Goal: Task Accomplishment & Management: Manage account settings

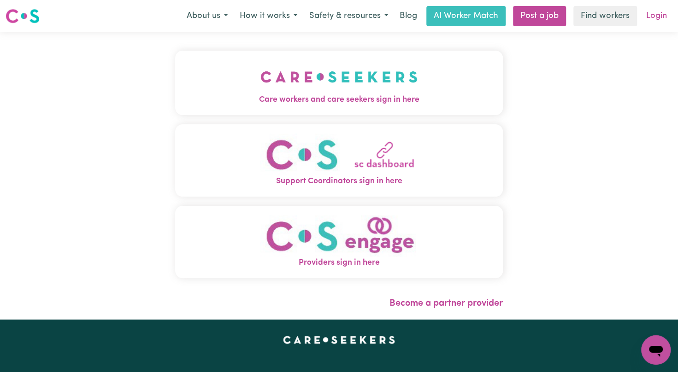
click at [654, 16] on link "Login" at bounding box center [657, 16] width 32 height 20
click at [652, 18] on link "Login" at bounding box center [657, 16] width 32 height 20
click at [669, 11] on link "Login" at bounding box center [657, 16] width 32 height 20
click at [655, 18] on link "Login" at bounding box center [657, 16] width 32 height 20
click at [551, 16] on link "Post a job" at bounding box center [539, 16] width 53 height 20
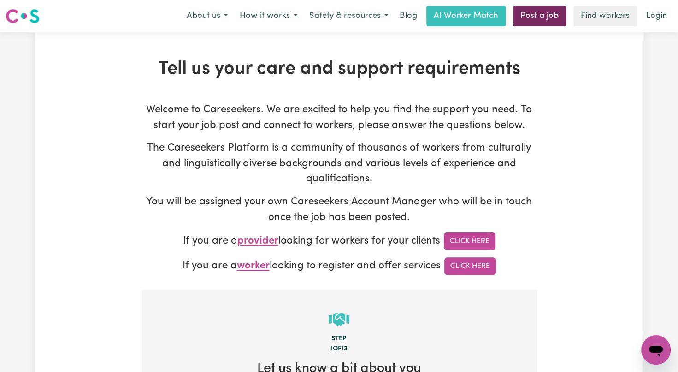
type input "[EMAIL_ADDRESS][DOMAIN_NAME]"
click at [472, 267] on link "Click Here" at bounding box center [470, 267] width 52 height 18
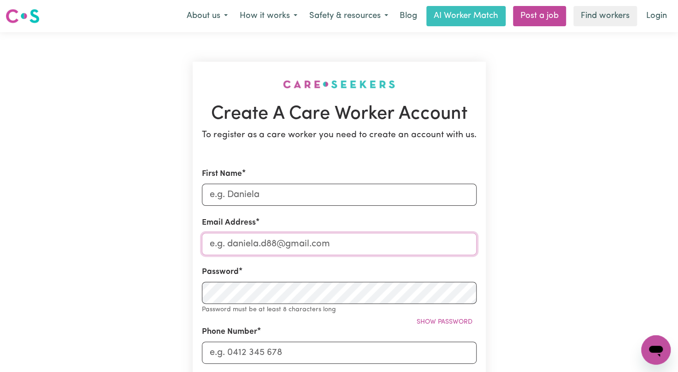
type input "[EMAIL_ADDRESS][DOMAIN_NAME]"
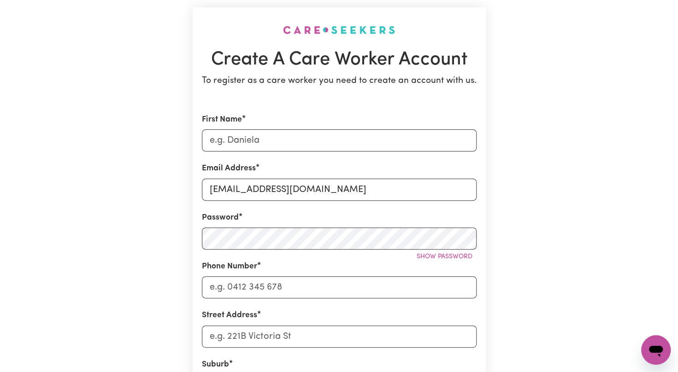
scroll to position [41, 0]
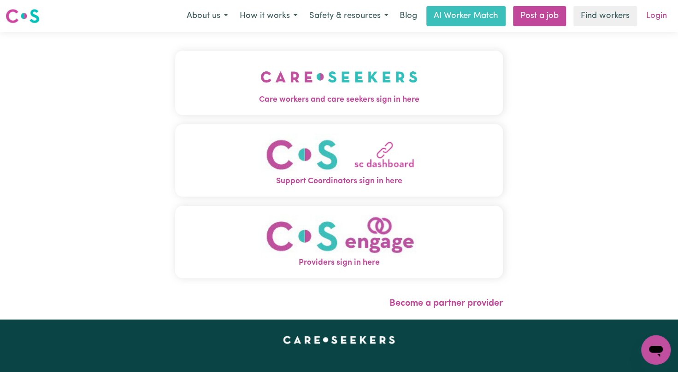
click at [664, 19] on link "Login" at bounding box center [657, 16] width 32 height 20
click at [444, 22] on link "AI Worker Match" at bounding box center [465, 16] width 79 height 20
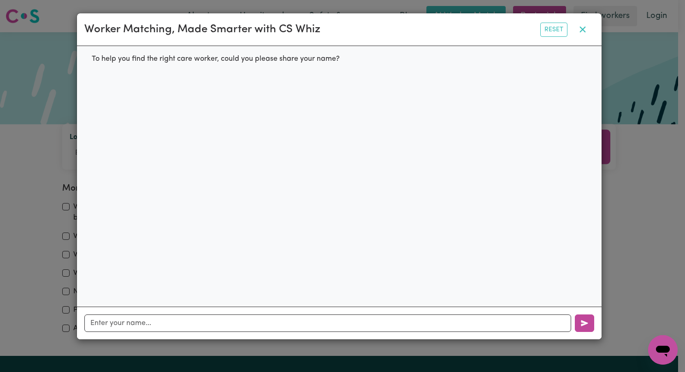
click at [582, 34] on icon "button" at bounding box center [582, 29] width 11 height 11
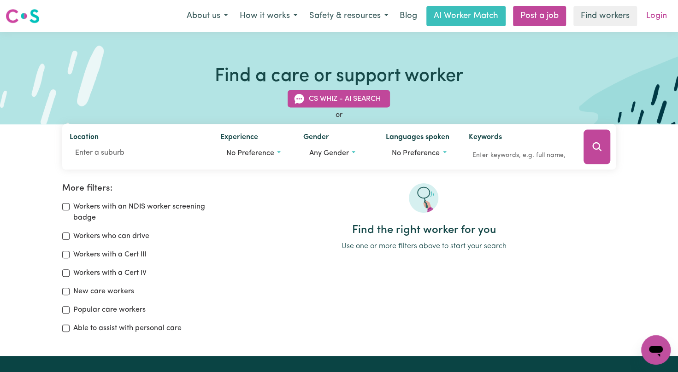
click at [641, 21] on link "Login" at bounding box center [657, 16] width 32 height 20
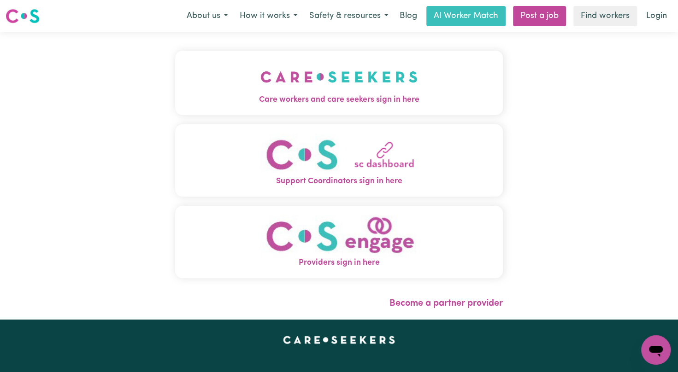
click at [352, 99] on span "Care workers and care seekers sign in here" at bounding box center [339, 100] width 328 height 12
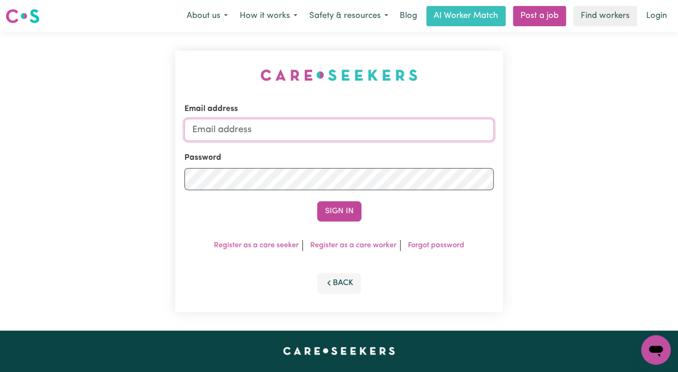
type input "[EMAIL_ADDRESS][DOMAIN_NAME]"
click at [335, 215] on button "Sign In" at bounding box center [339, 211] width 44 height 20
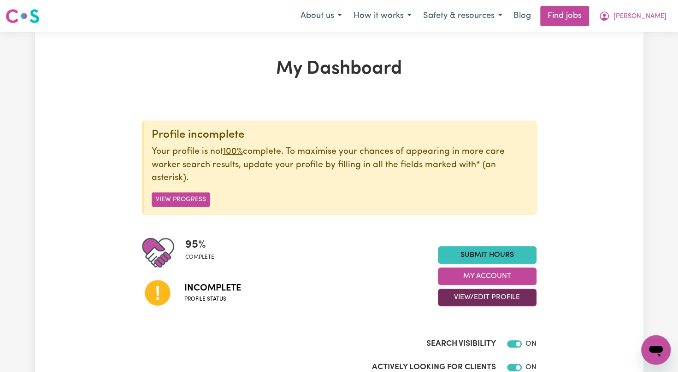
click at [463, 301] on button "View/Edit Profile" at bounding box center [487, 298] width 99 height 18
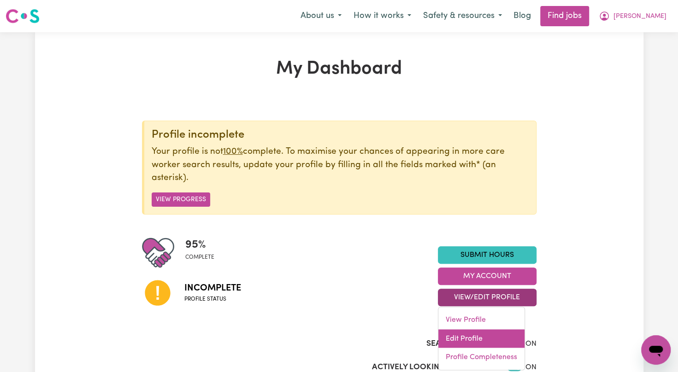
click at [459, 336] on link "Edit Profile" at bounding box center [481, 339] width 86 height 18
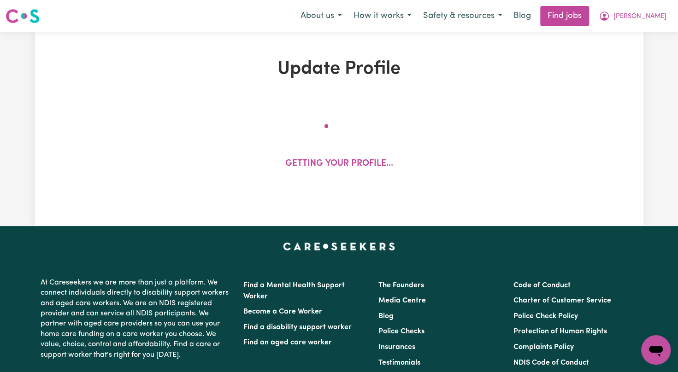
select select "[DEMOGRAPHIC_DATA]"
select select "[DEMOGRAPHIC_DATA] Citizen"
select select "Studying a healthcare related degree or qualification"
select select "52"
select select "86"
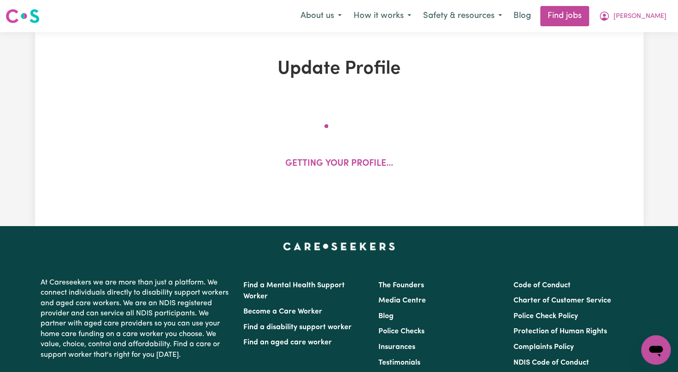
select select "95"
select select "120"
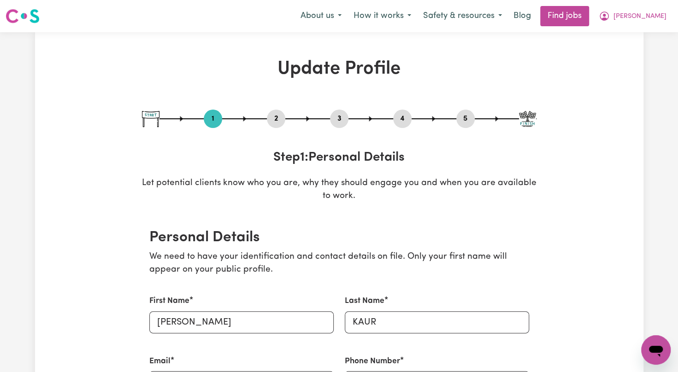
scroll to position [325, 0]
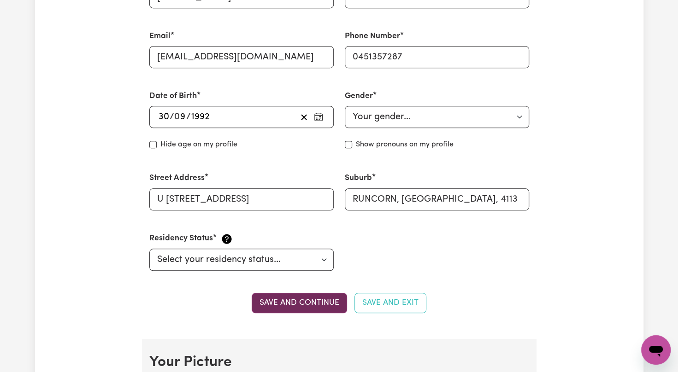
click at [277, 303] on button "Save and continue" at bounding box center [299, 303] width 95 height 20
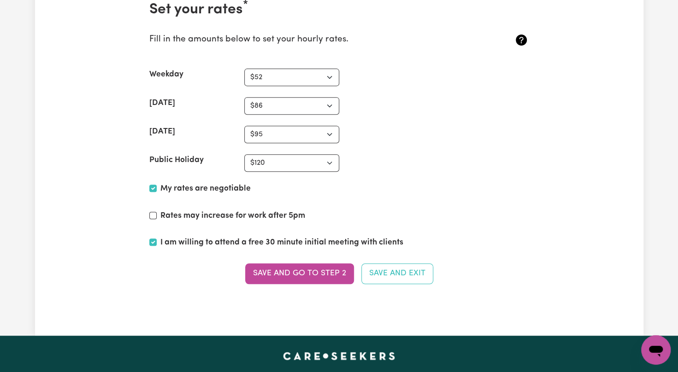
scroll to position [2231, 0]
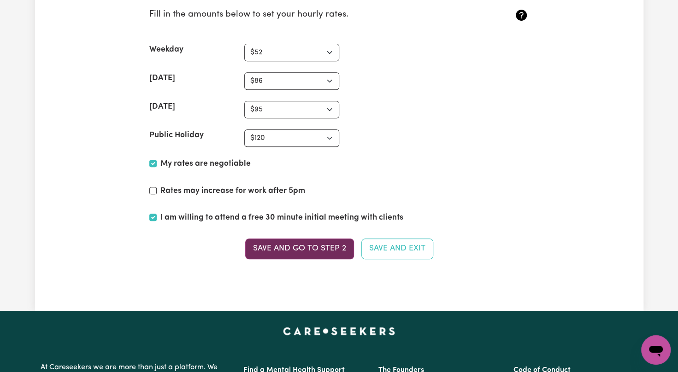
click at [254, 243] on button "Save and go to Step 2" at bounding box center [299, 249] width 109 height 20
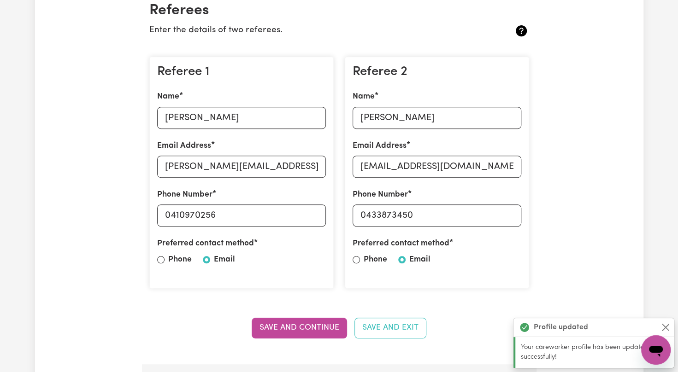
scroll to position [252, 0]
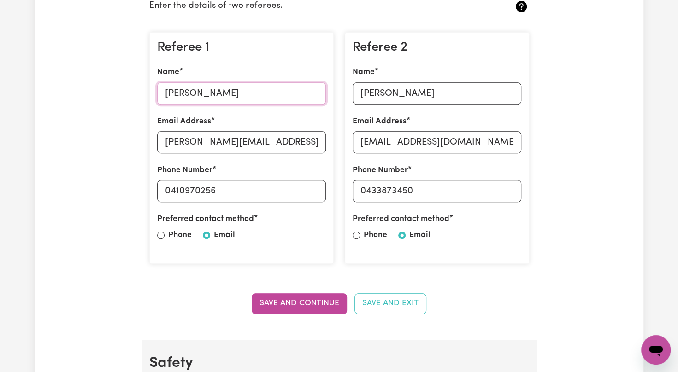
drag, startPoint x: 291, startPoint y: 96, endPoint x: 129, endPoint y: 69, distance: 164.4
type input "[PERSON_NAME]"
click at [267, 142] on input "silentsobreak@hotmail.-com" at bounding box center [241, 142] width 169 height 22
type input "[EMAIL_ADDRESS][DOMAIN_NAME]"
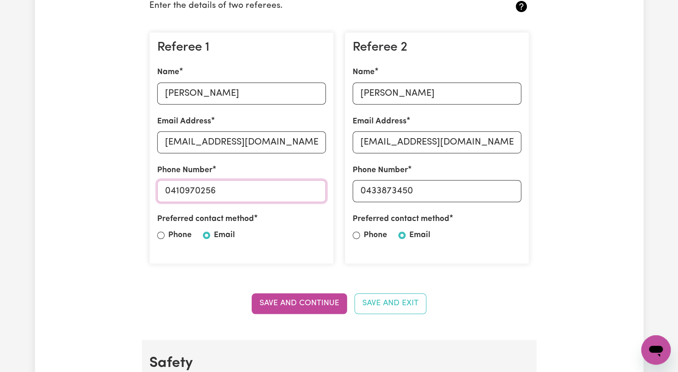
drag, startPoint x: 228, startPoint y: 191, endPoint x: 116, endPoint y: 206, distance: 113.0
type input "0430900422"
click at [289, 300] on button "Save and Continue" at bounding box center [299, 304] width 95 height 20
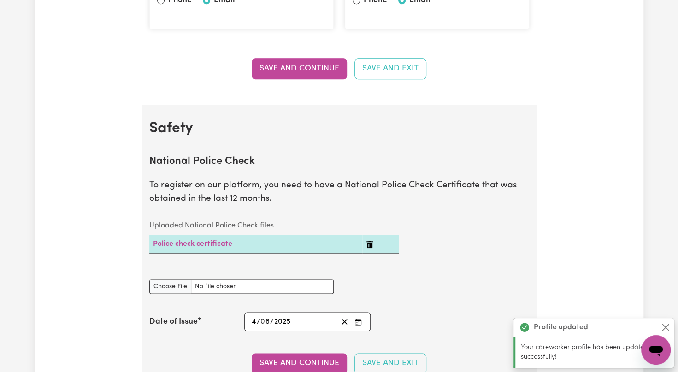
scroll to position [474, 0]
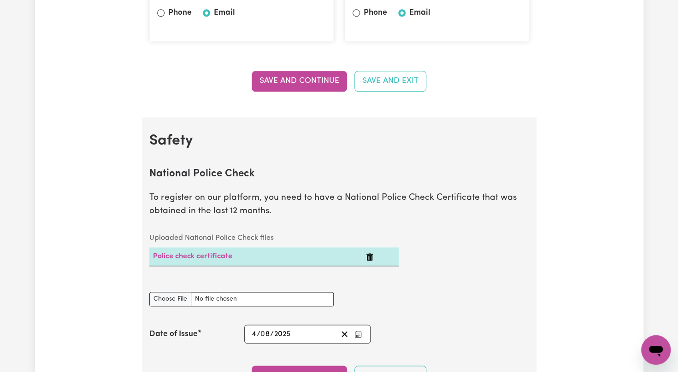
click at [159, 17] on div at bounding box center [160, 12] width 7 height 11
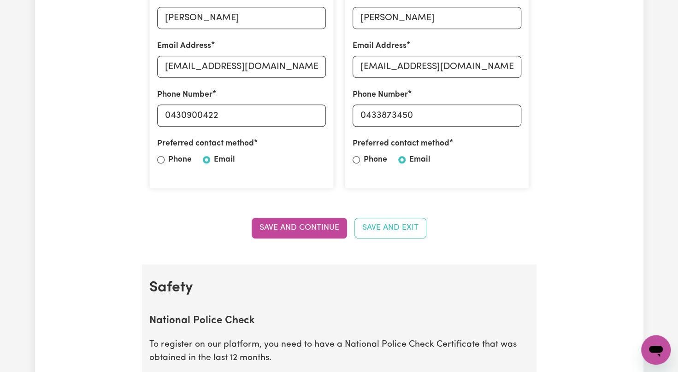
scroll to position [284, 0]
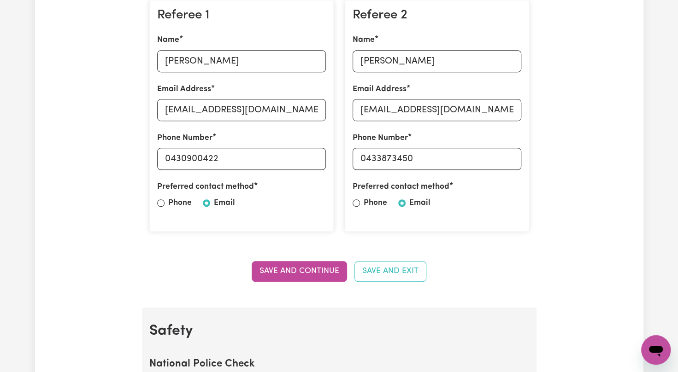
click at [159, 199] on div at bounding box center [160, 203] width 7 height 11
click at [160, 204] on input "Phone" at bounding box center [160, 203] width 7 height 7
radio input "true"
click at [204, 204] on input "Email" at bounding box center [206, 203] width 7 height 7
radio input "true"
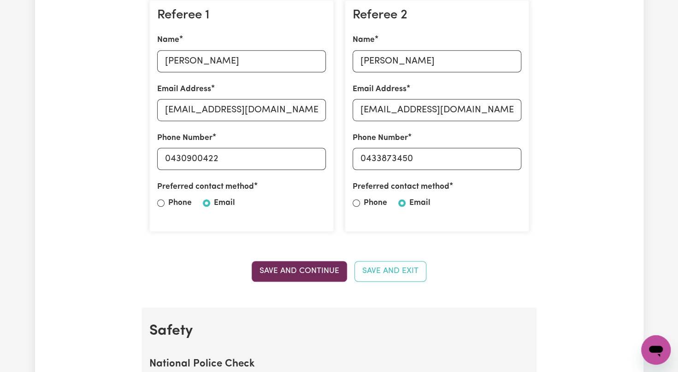
click at [275, 269] on button "Save and Continue" at bounding box center [299, 271] width 95 height 20
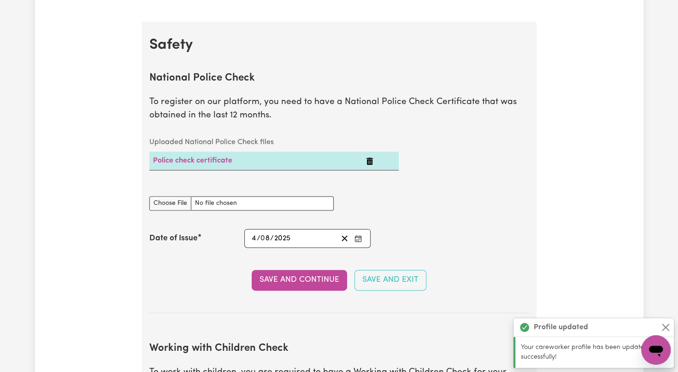
scroll to position [591, 0]
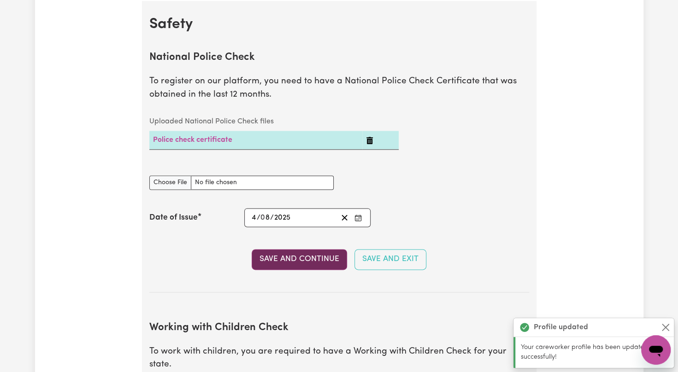
click at [295, 264] on button "Save and Continue" at bounding box center [299, 259] width 95 height 20
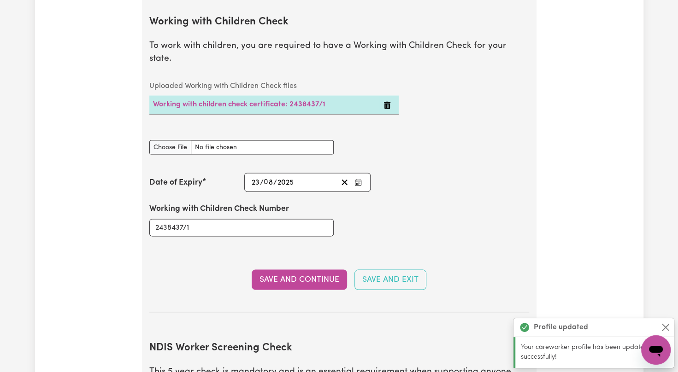
click at [295, 270] on button "Save and Continue" at bounding box center [299, 280] width 95 height 20
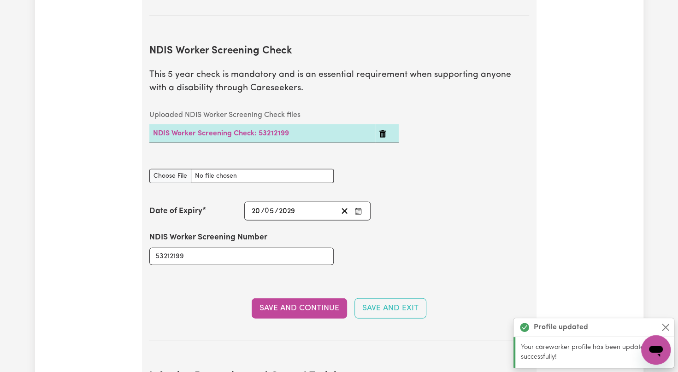
scroll to position [1209, 0]
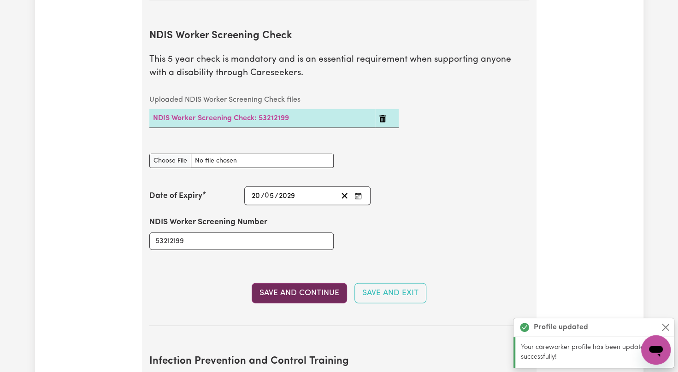
click at [294, 283] on button "Save and Continue" at bounding box center [299, 293] width 95 height 20
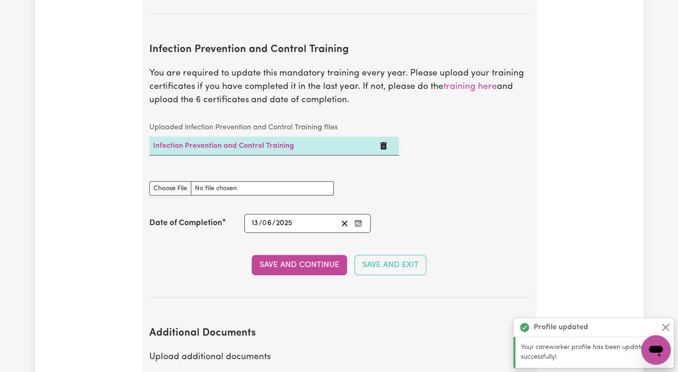
scroll to position [1534, 0]
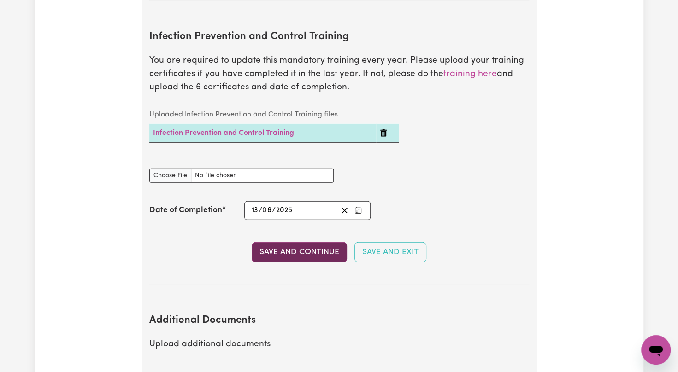
click at [295, 242] on button "Save and Continue" at bounding box center [299, 252] width 95 height 20
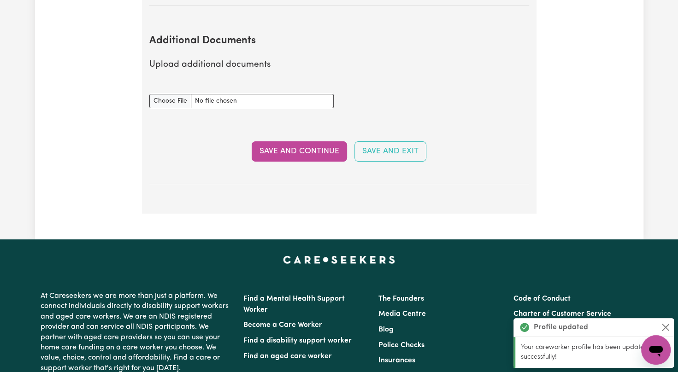
scroll to position [1817, 0]
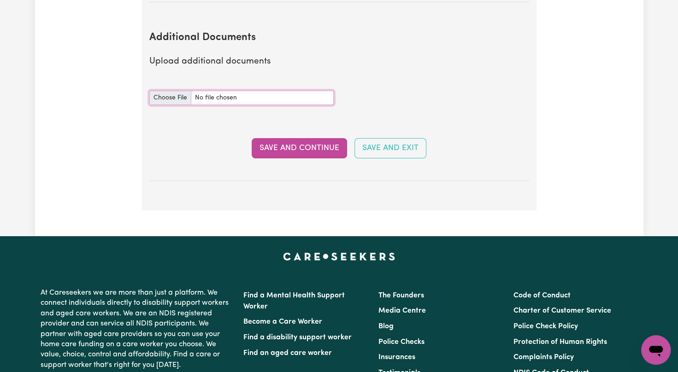
click at [173, 91] on input "Additional Documents document" at bounding box center [241, 98] width 184 height 14
type input "C:\fakepath\[PERSON_NAME] 608wzp.pdf"
click at [280, 138] on button "Save and Continue" at bounding box center [299, 148] width 95 height 20
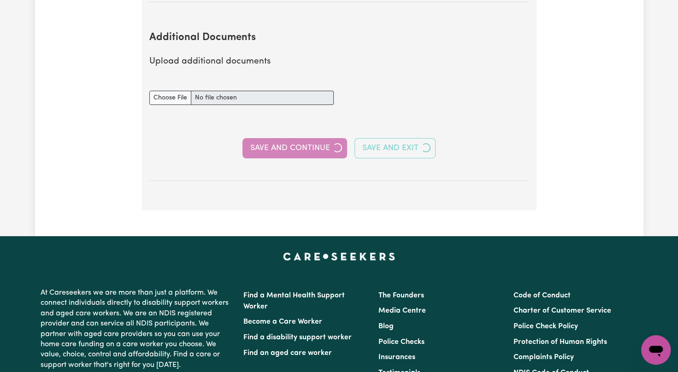
select select "2023"
select select "2024"
select select "2023"
select select "Certificate III (Individual Support)"
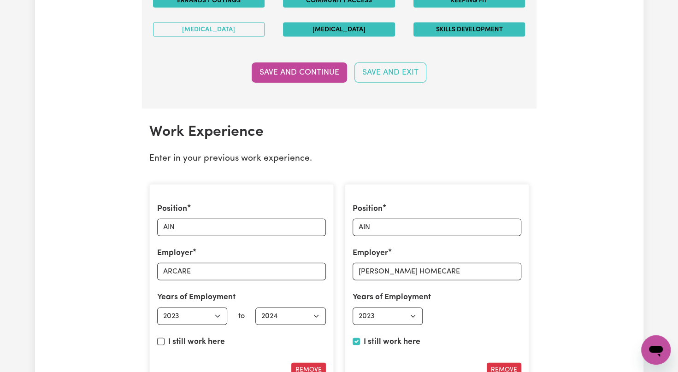
scroll to position [1130, 0]
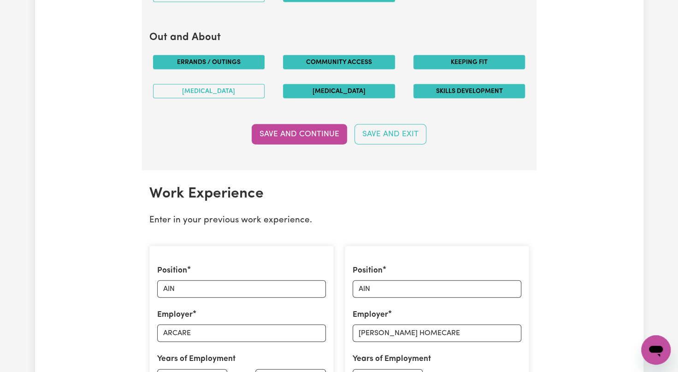
click at [677, 360] on div "Update Profile 1 2 3 4 5 Step 3 : Your Work and Experience Potential clients ne…" at bounding box center [339, 187] width 678 height 2571
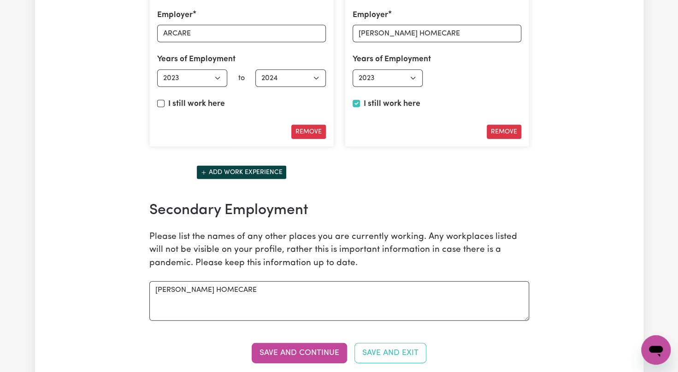
scroll to position [1456, 0]
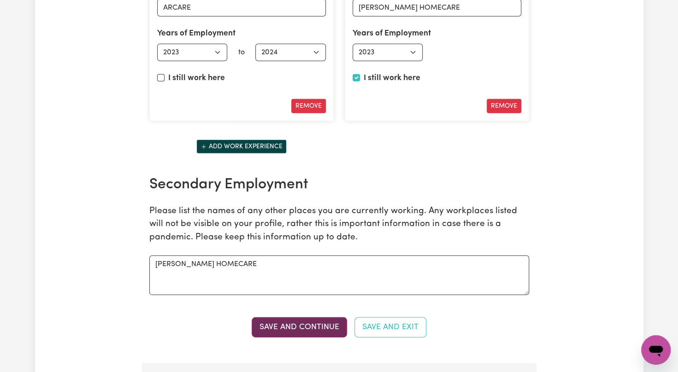
click at [312, 319] on button "Save and Continue" at bounding box center [299, 328] width 95 height 20
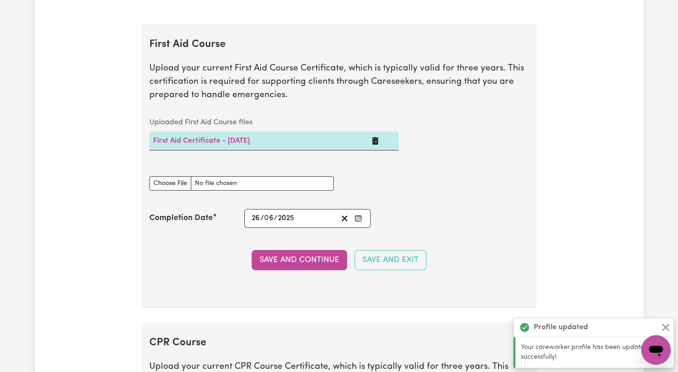
scroll to position [1811, 0]
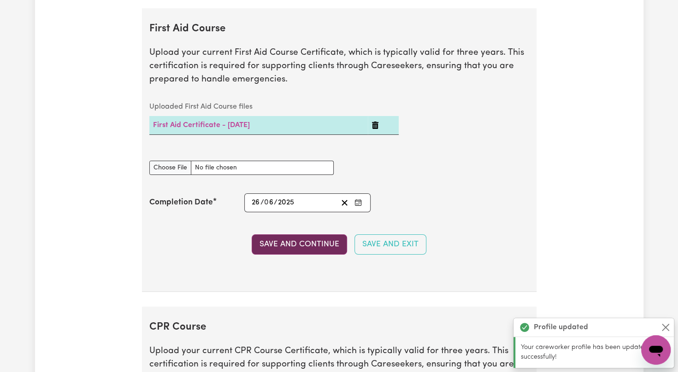
click at [304, 240] on button "Save and Continue" at bounding box center [299, 245] width 95 height 20
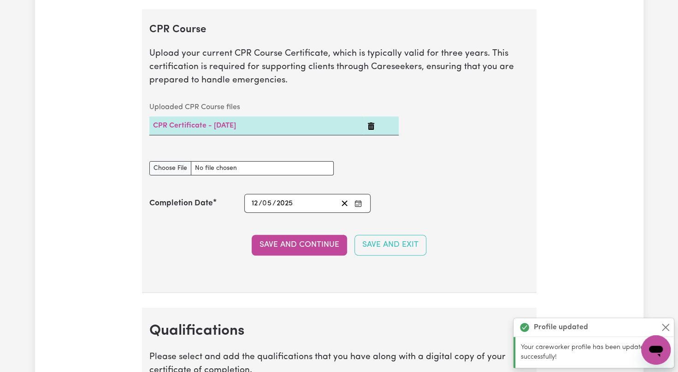
click at [304, 240] on button "Save and Continue" at bounding box center [299, 245] width 95 height 20
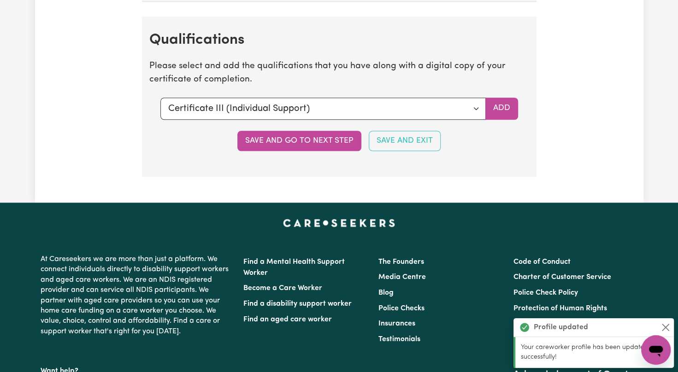
scroll to position [2407, 0]
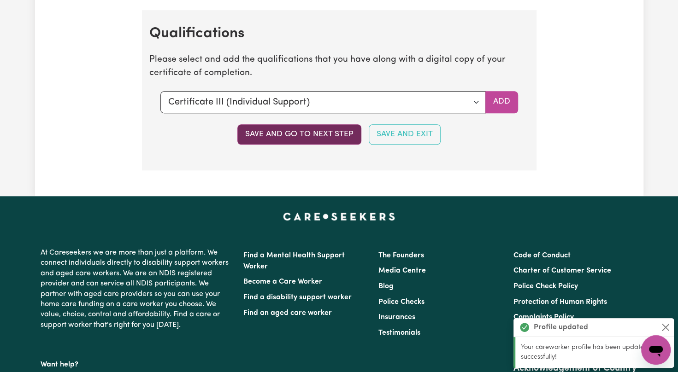
click at [287, 124] on button "Save and go to next step" at bounding box center [299, 134] width 124 height 20
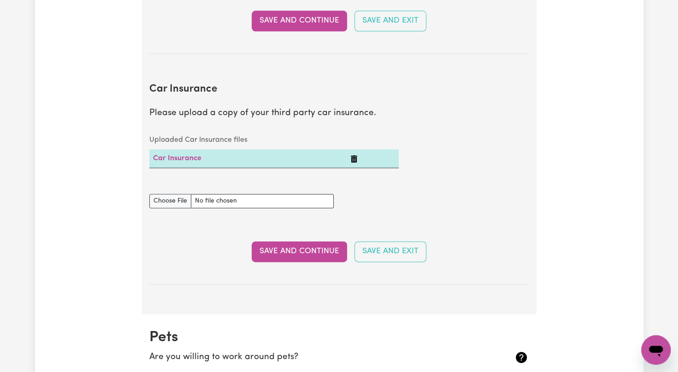
scroll to position [922, 0]
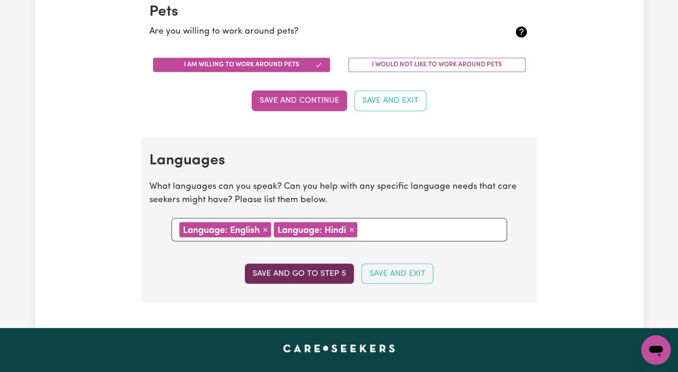
click at [325, 270] on button "Save and go to step 5" at bounding box center [299, 274] width 109 height 20
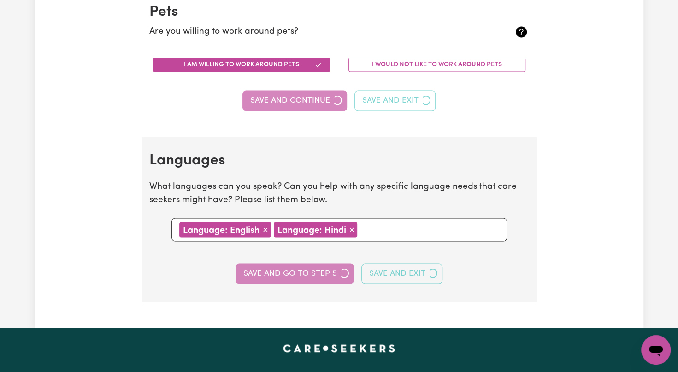
select select "I am providing services through another platform"
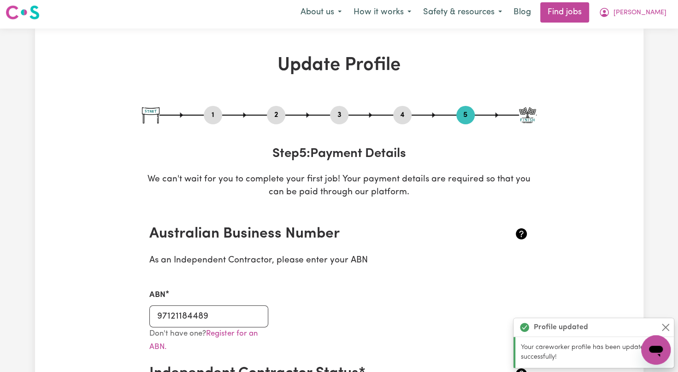
scroll to position [0, 0]
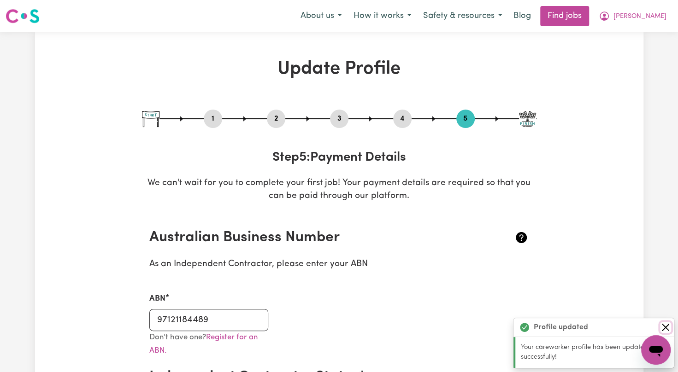
click at [666, 326] on button "Close" at bounding box center [665, 327] width 11 height 11
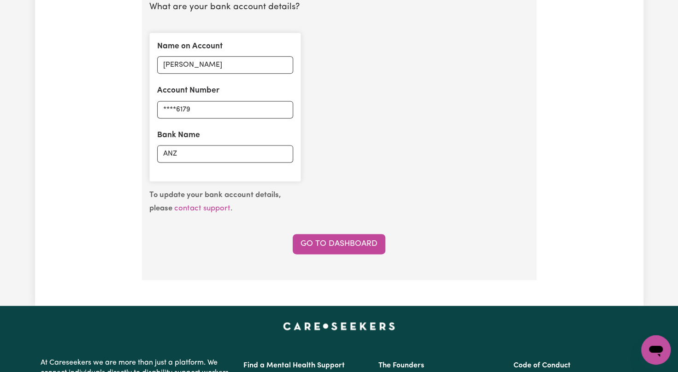
scroll to position [694, 0]
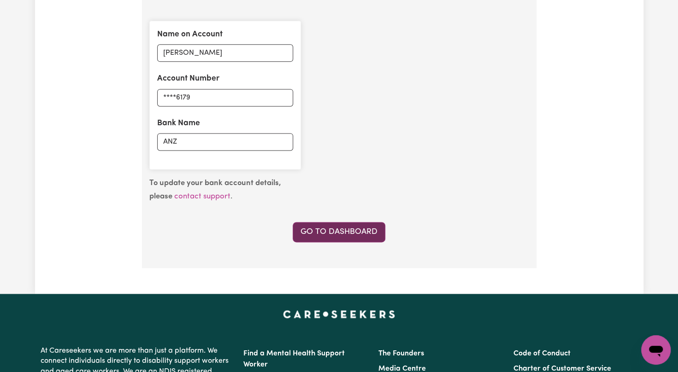
click at [344, 232] on link "Go to Dashboard" at bounding box center [339, 232] width 93 height 20
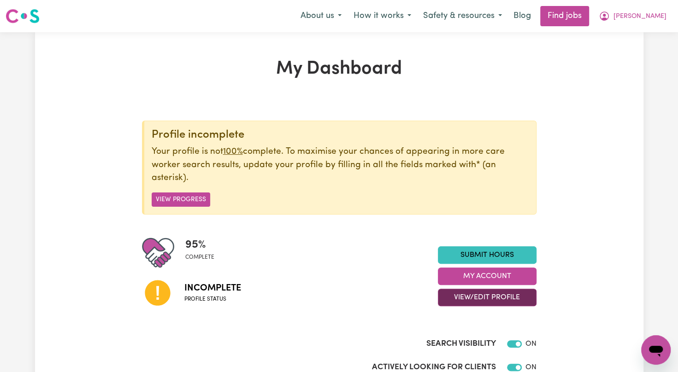
click at [478, 294] on button "View/Edit Profile" at bounding box center [487, 298] width 99 height 18
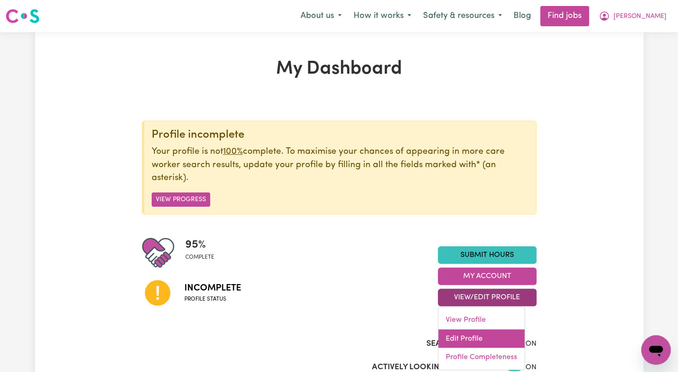
click at [450, 342] on link "Edit Profile" at bounding box center [481, 339] width 86 height 18
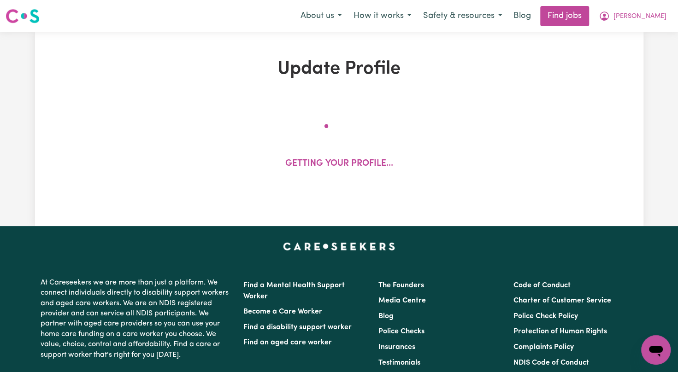
select select "[DEMOGRAPHIC_DATA]"
select select "[DEMOGRAPHIC_DATA] Citizen"
select select "Studying a healthcare related degree or qualification"
select select "52"
select select "86"
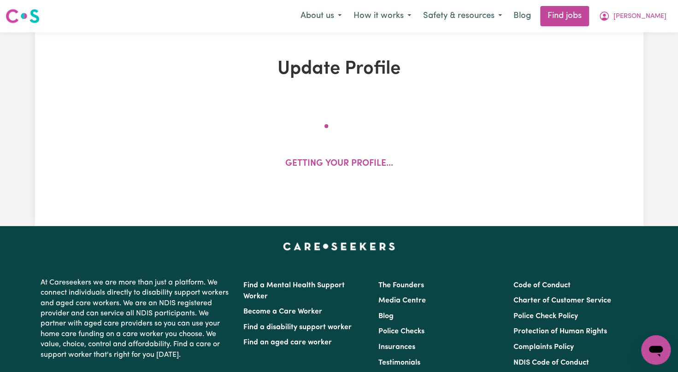
select select "95"
select select "120"
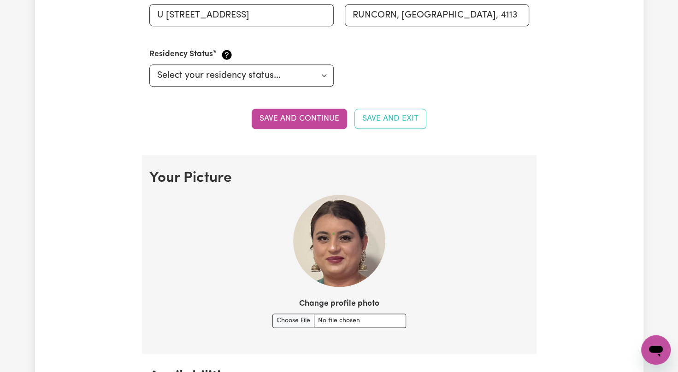
scroll to position [184, 0]
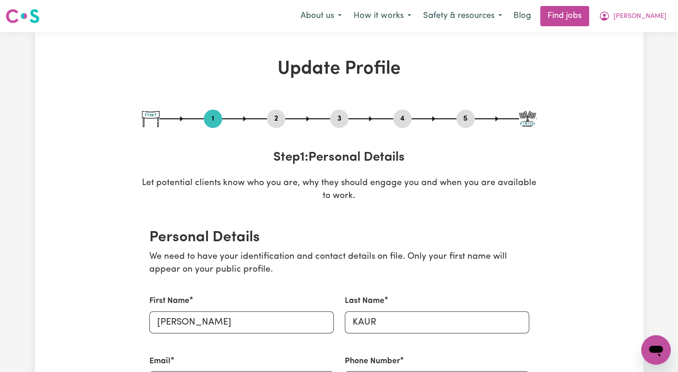
click at [398, 123] on button "4" at bounding box center [402, 119] width 18 height 12
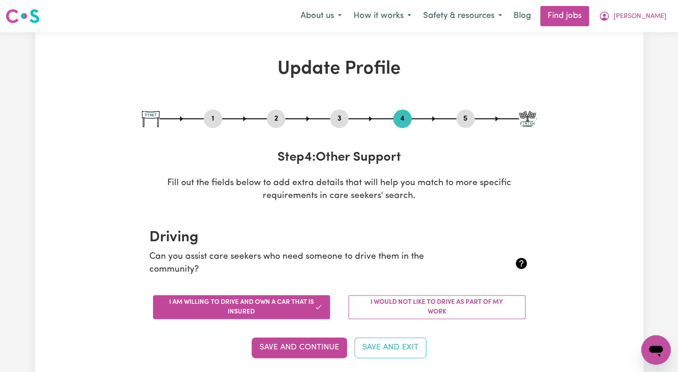
click at [345, 120] on button "3" at bounding box center [339, 119] width 18 height 12
select select "2023"
select select "2024"
select select "2023"
select select "Certificate III (Individual Support)"
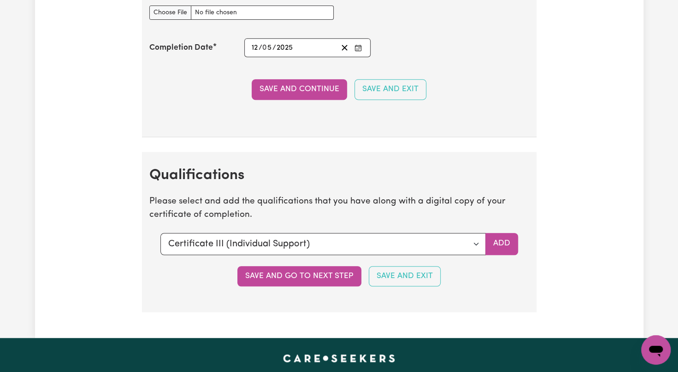
scroll to position [2274, 0]
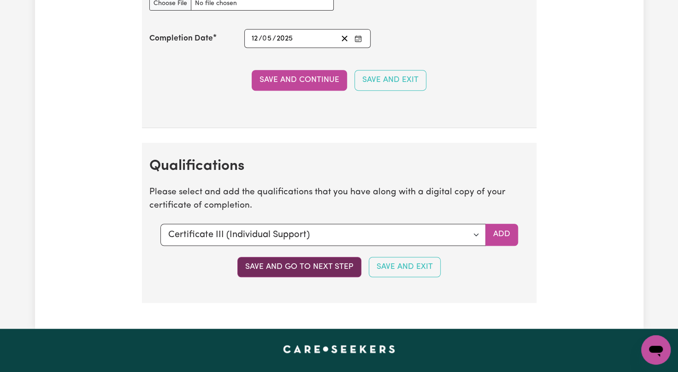
click at [339, 260] on button "Save and go to next step" at bounding box center [299, 267] width 124 height 20
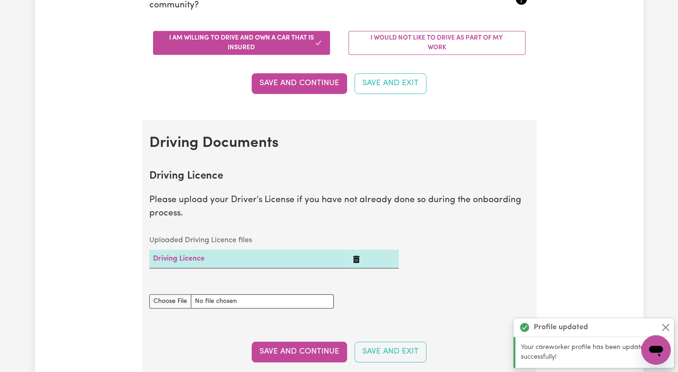
scroll to position [0, 0]
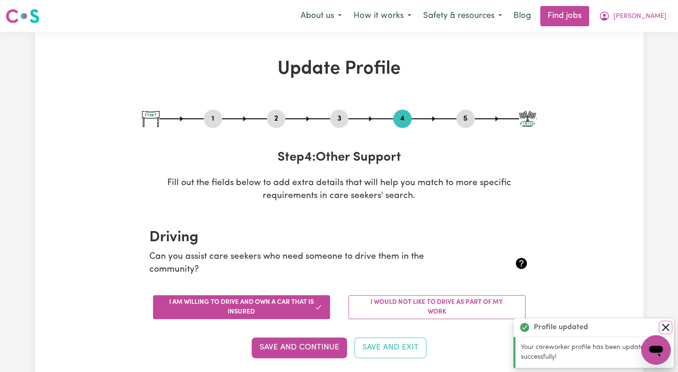
click at [665, 330] on button "Close" at bounding box center [665, 327] width 11 height 11
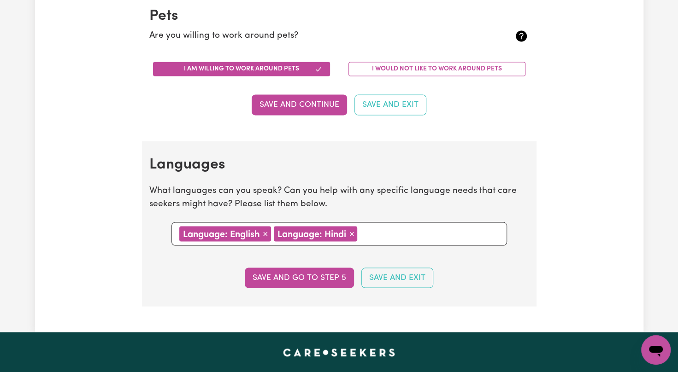
scroll to position [592, 0]
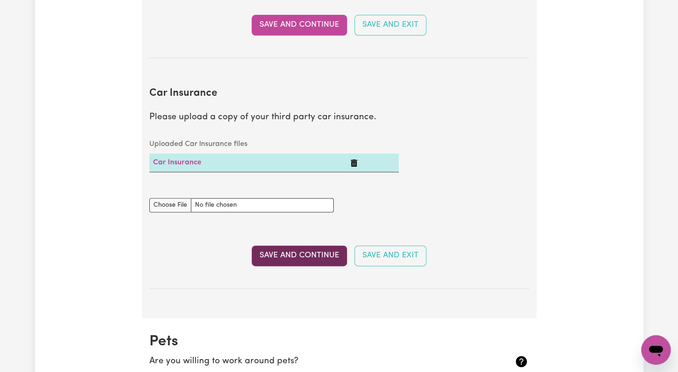
click at [318, 262] on button "Save and Continue" at bounding box center [299, 256] width 95 height 20
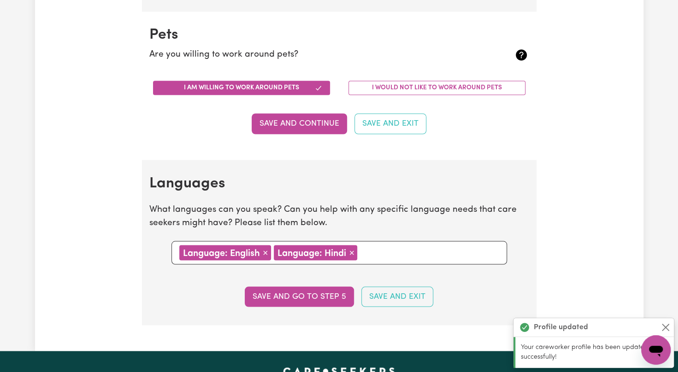
scroll to position [909, 0]
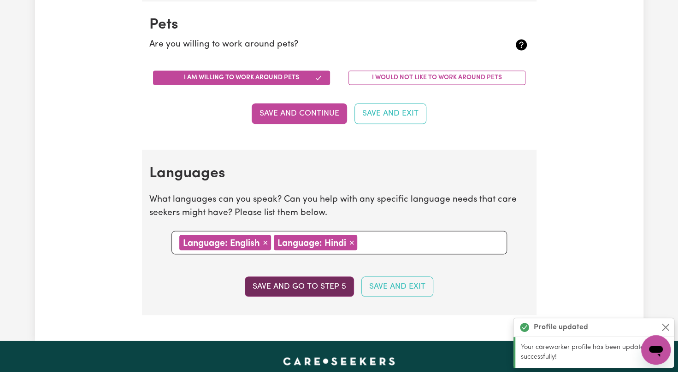
click at [284, 281] on button "Save and go to step 5" at bounding box center [299, 287] width 109 height 20
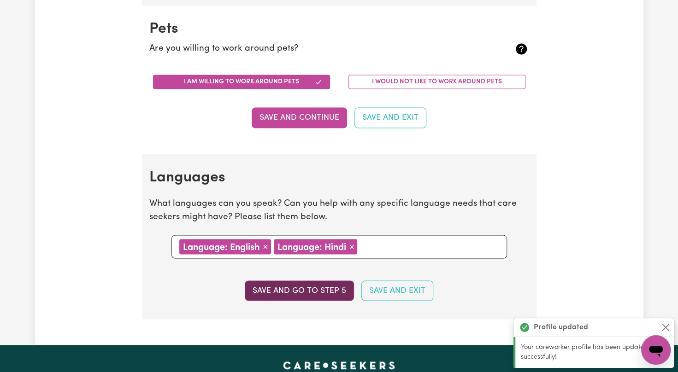
select select "I am providing services through another platform"
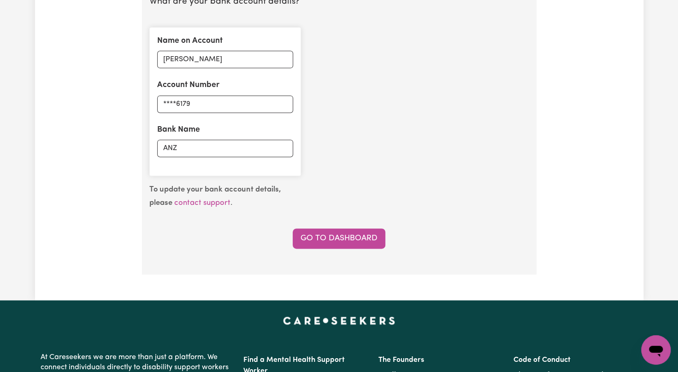
scroll to position [700, 0]
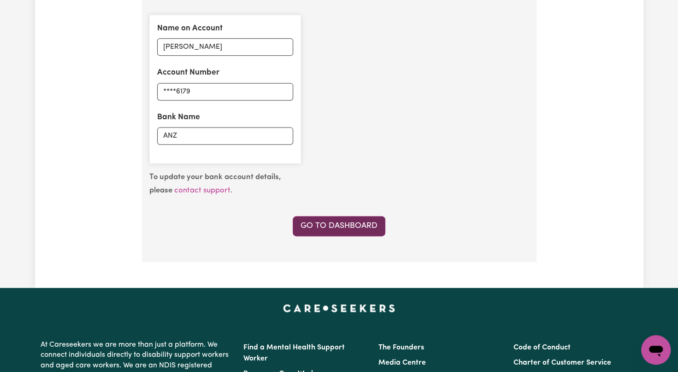
click at [320, 222] on link "Go to Dashboard" at bounding box center [339, 226] width 93 height 20
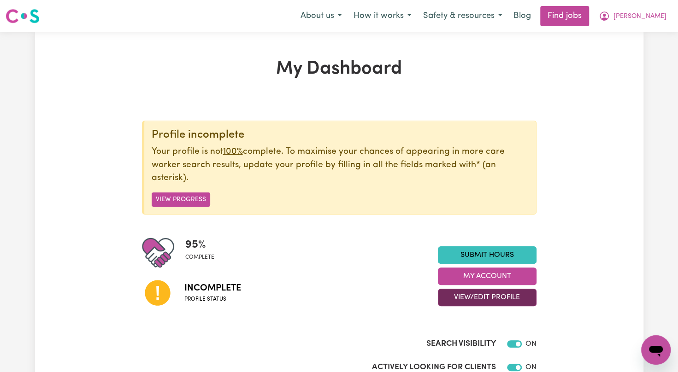
click at [511, 291] on button "View/Edit Profile" at bounding box center [487, 298] width 99 height 18
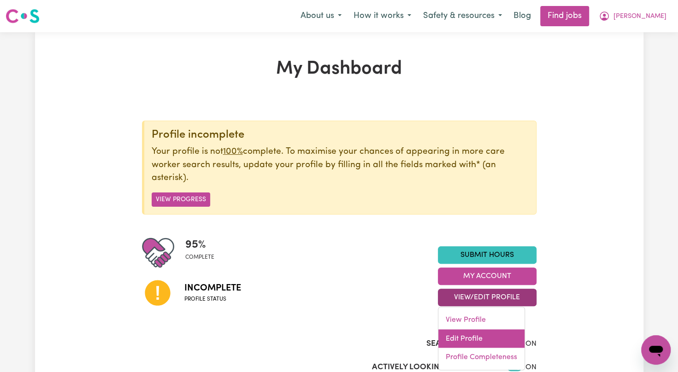
click at [460, 338] on link "Edit Profile" at bounding box center [481, 339] width 86 height 18
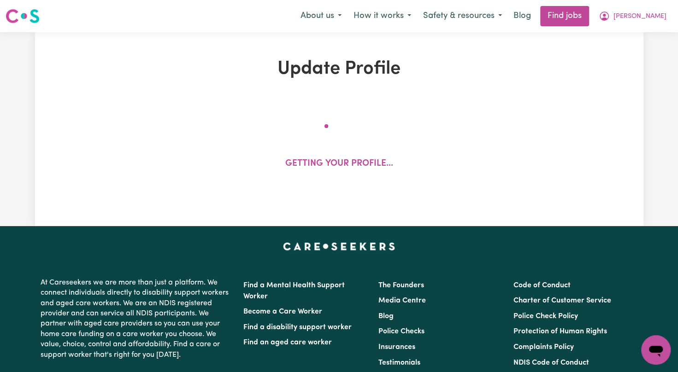
select select "[DEMOGRAPHIC_DATA]"
select select "[DEMOGRAPHIC_DATA] Citizen"
select select "Studying a healthcare related degree or qualification"
select select "52"
select select "86"
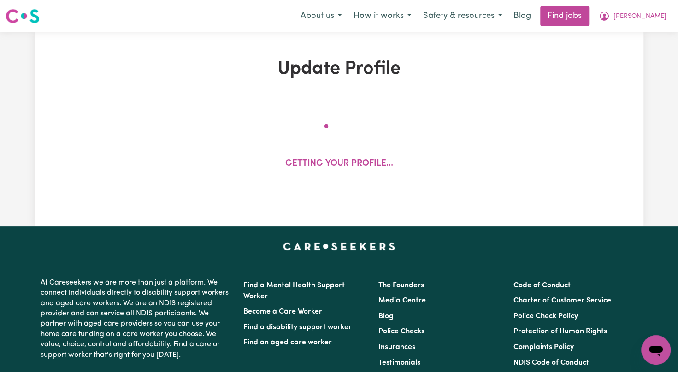
select select "95"
select select "120"
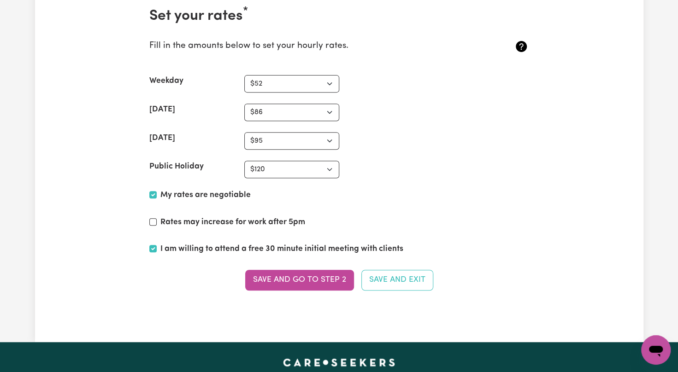
scroll to position [2230, 0]
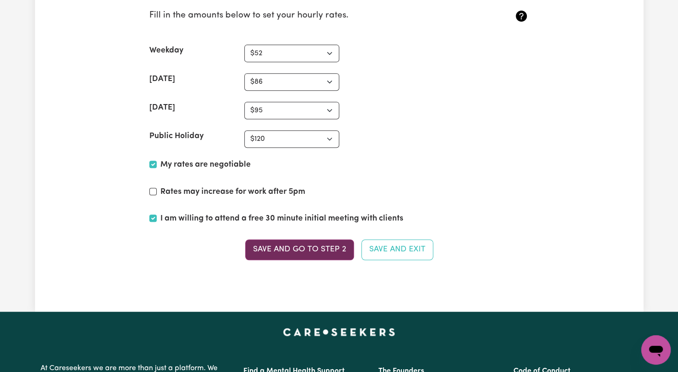
click at [324, 240] on button "Save and go to Step 2" at bounding box center [299, 250] width 109 height 20
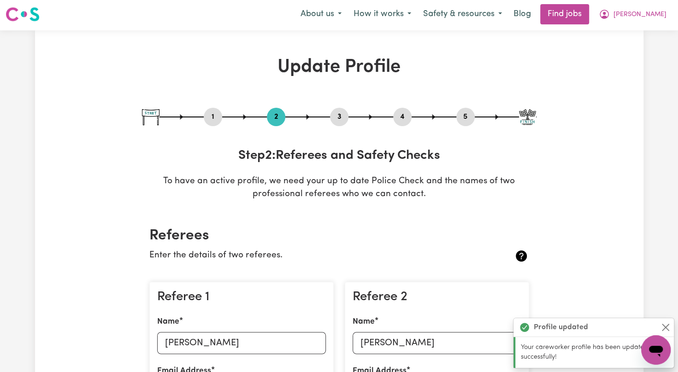
scroll to position [0, 0]
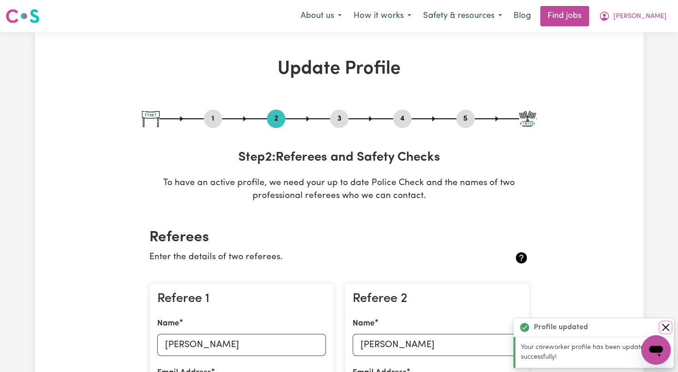
click at [666, 327] on button "Close" at bounding box center [665, 327] width 11 height 11
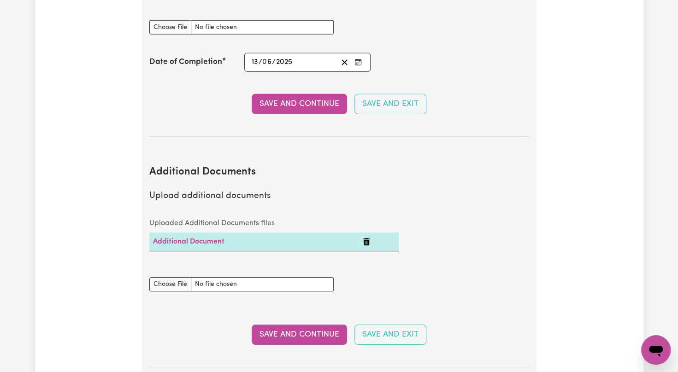
scroll to position [1707, 0]
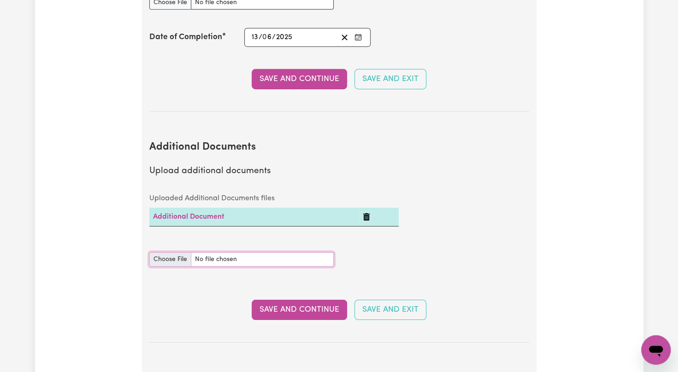
click at [160, 253] on input "Additional Documents document" at bounding box center [241, 260] width 184 height 14
type input "C:\fakepath\PROOF OF WORK.pdf"
click at [287, 300] on button "Save and Continue" at bounding box center [299, 310] width 95 height 20
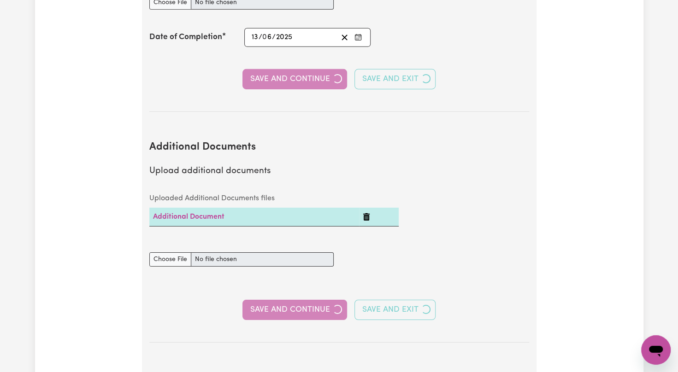
select select "2023"
select select "2024"
select select "2023"
select select "Certificate III (Individual Support)"
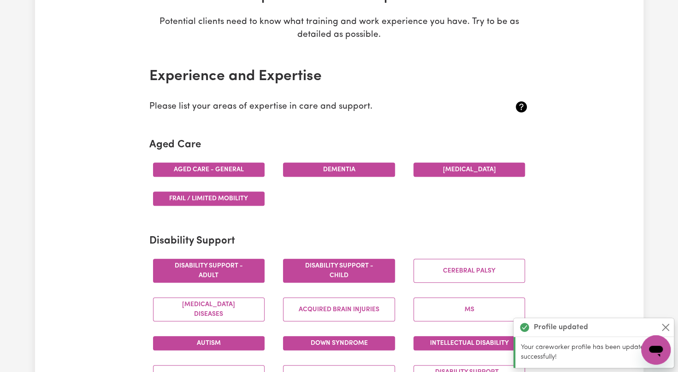
scroll to position [0, 0]
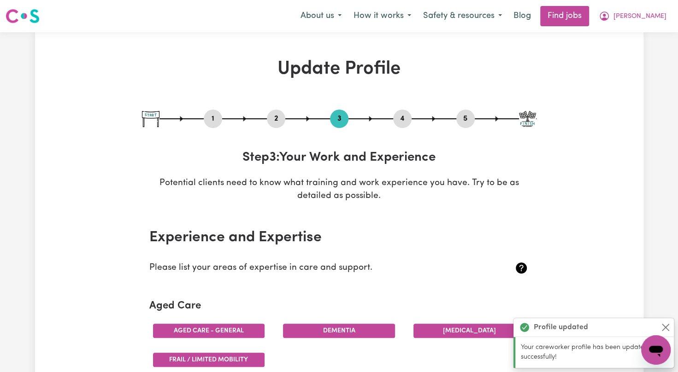
click at [283, 114] on button "2" at bounding box center [276, 119] width 18 height 12
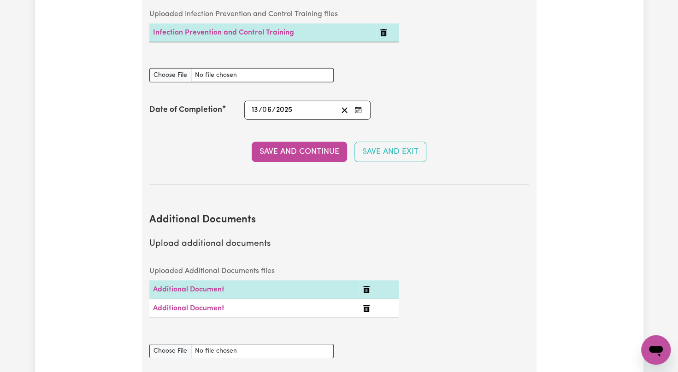
scroll to position [1665, 0]
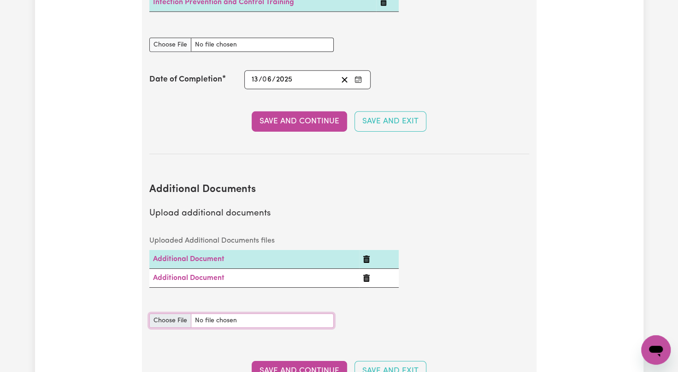
click at [166, 314] on input "Additional Documents document" at bounding box center [241, 321] width 184 height 14
type input "C:\fakepath\PAYLIP [PERSON_NAME].pdf"
click at [292, 361] on button "Save and Continue" at bounding box center [299, 371] width 95 height 20
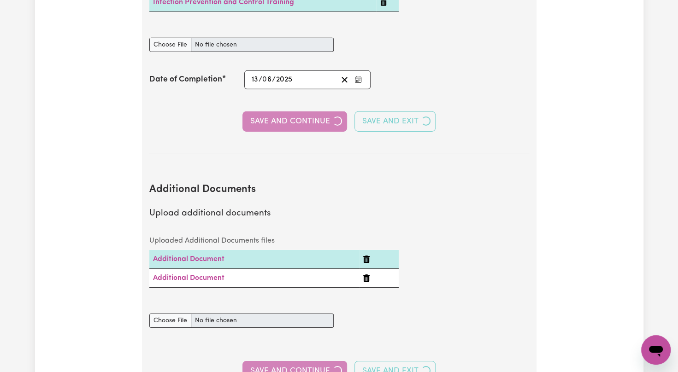
select select "2023"
select select "2024"
select select "2023"
select select "Certificate III (Individual Support)"
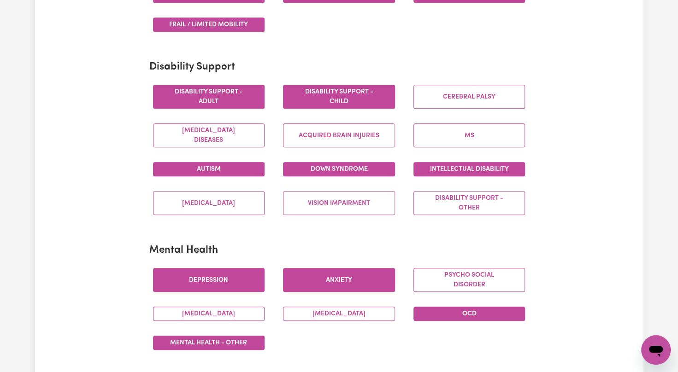
scroll to position [10, 0]
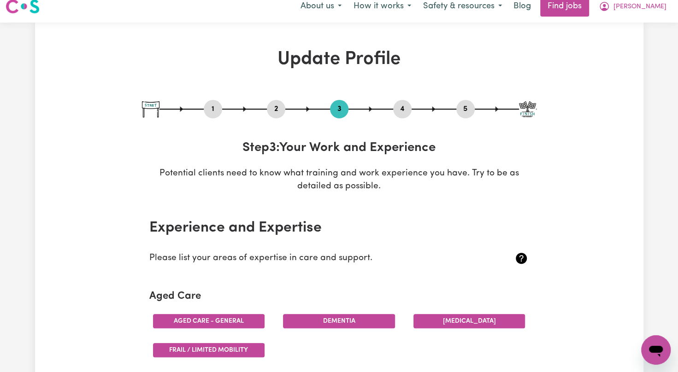
click at [274, 103] on button "2" at bounding box center [276, 109] width 18 height 12
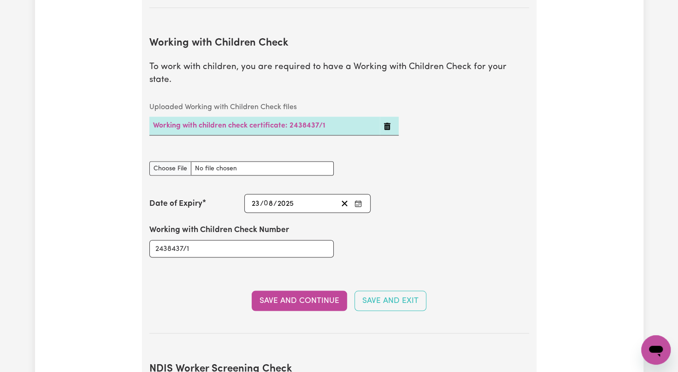
scroll to position [894, 0]
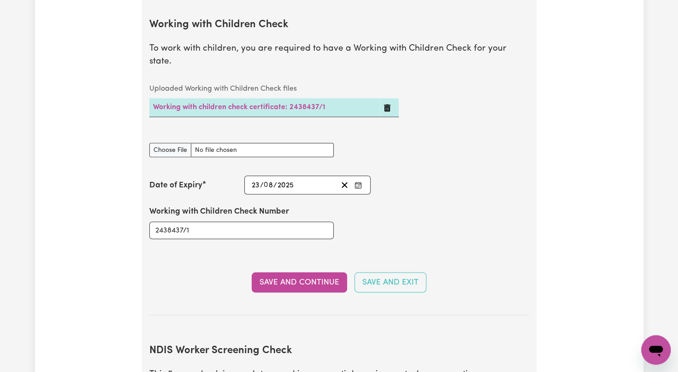
click at [677, 361] on div "Update Profile 1 2 3 4 5 Step 2 : Referees and Safety Checks To have an active …" at bounding box center [339, 193] width 678 height 2111
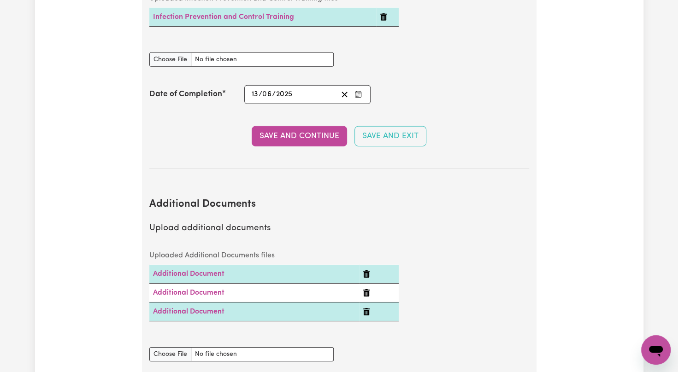
scroll to position [1687, 0]
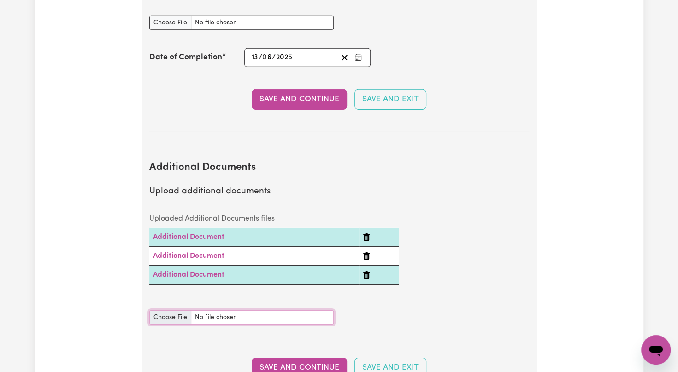
click at [156, 311] on input "Additional Documents document" at bounding box center [241, 318] width 184 height 14
type input "C:\fakepath\BalanceConfirmation (2).pdf"
click at [273, 358] on button "Save and Continue" at bounding box center [299, 368] width 95 height 20
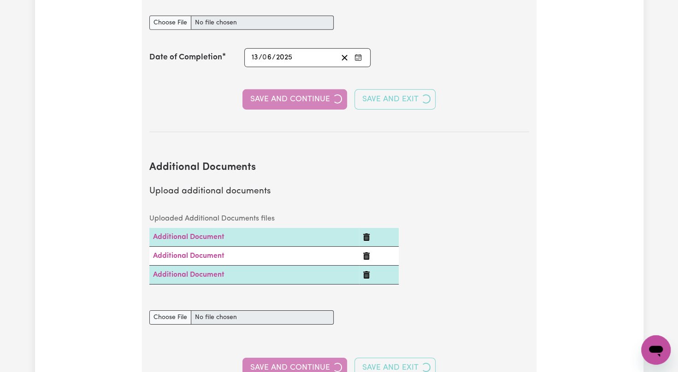
select select "2023"
select select "2024"
select select "2023"
select select "Certificate III (Individual Support)"
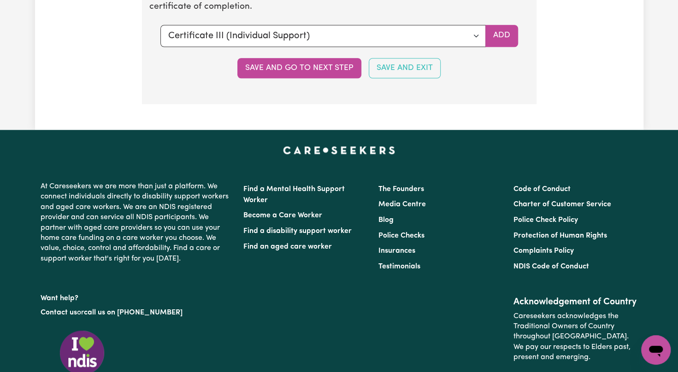
scroll to position [2424, 0]
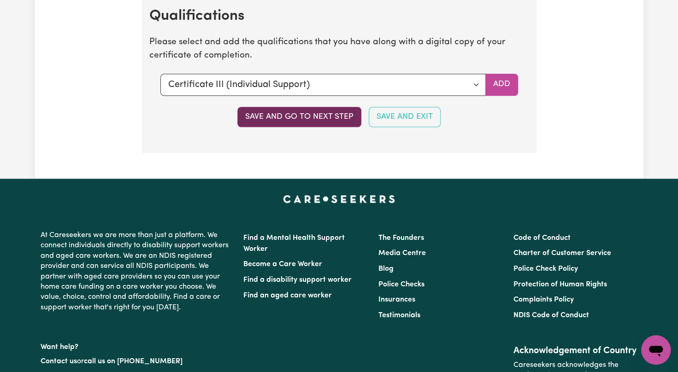
click at [275, 107] on button "Save and go to next step" at bounding box center [299, 117] width 124 height 20
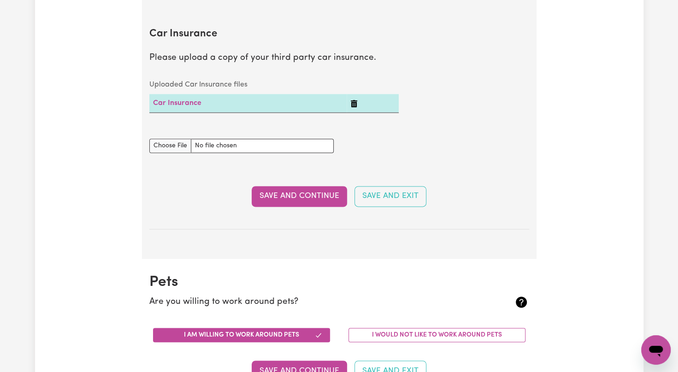
scroll to position [977, 0]
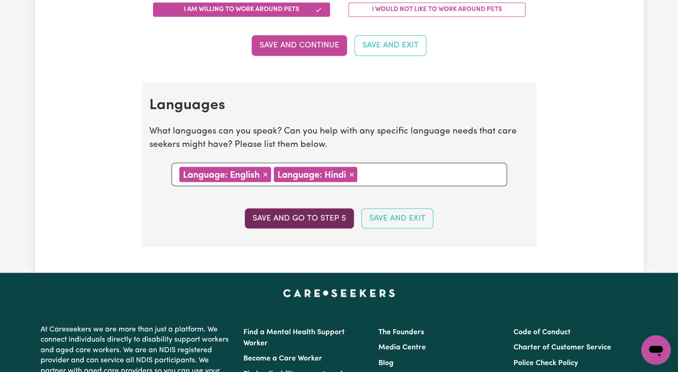
click at [289, 215] on button "Save and go to step 5" at bounding box center [299, 218] width 109 height 20
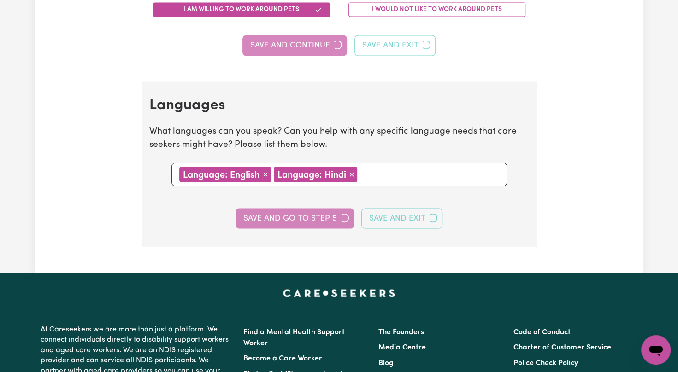
select select "I am providing services through another platform"
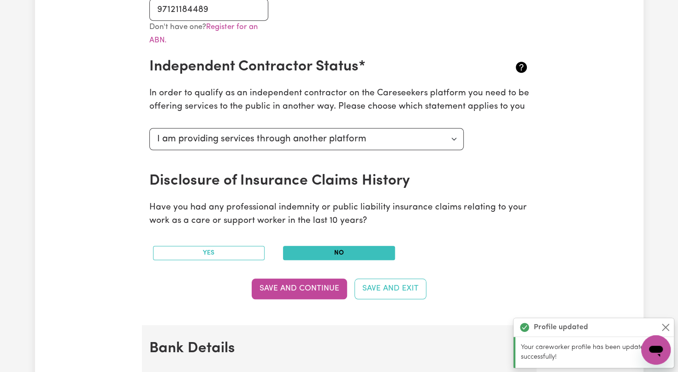
scroll to position [325, 0]
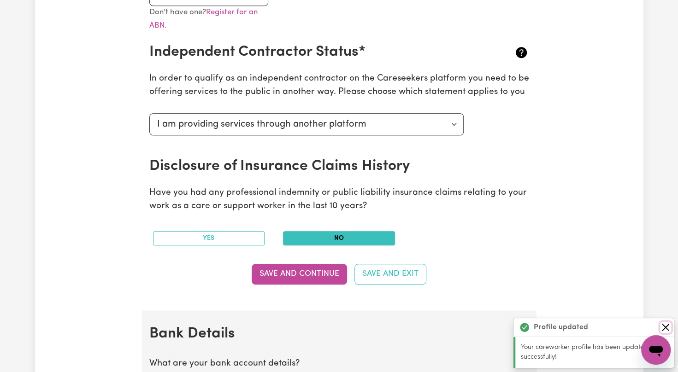
click at [661, 323] on button "Close" at bounding box center [665, 327] width 11 height 11
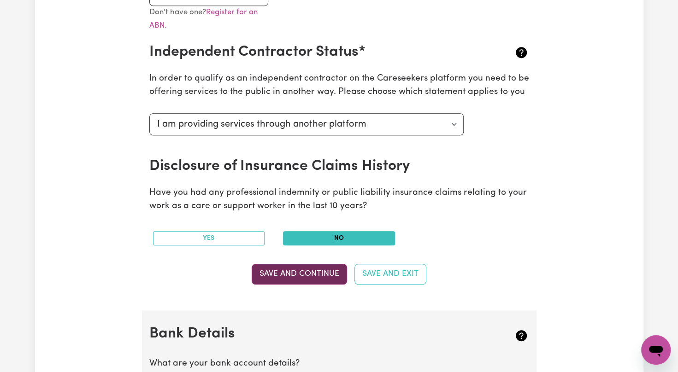
click at [290, 283] on button "Save and Continue" at bounding box center [299, 274] width 95 height 20
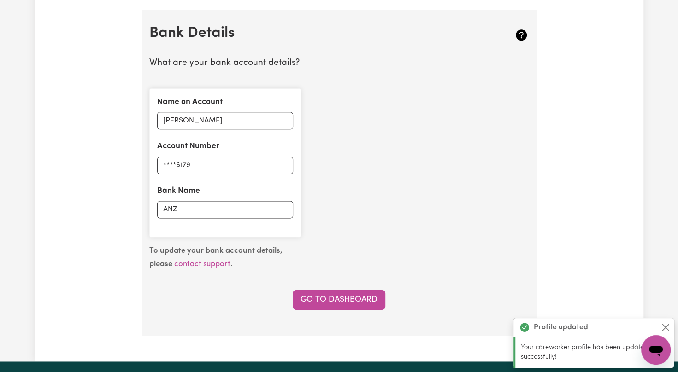
scroll to position [635, 0]
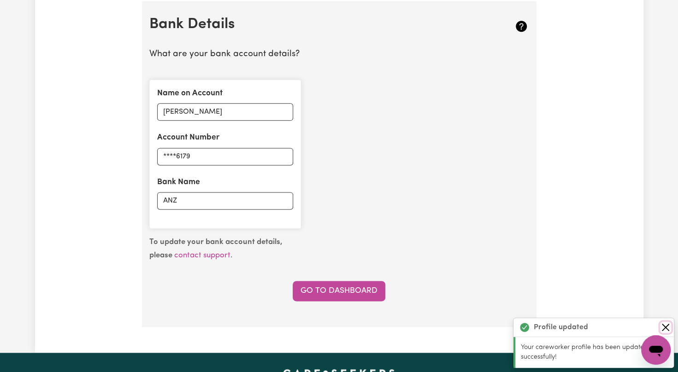
click at [661, 325] on button "Close" at bounding box center [665, 327] width 11 height 11
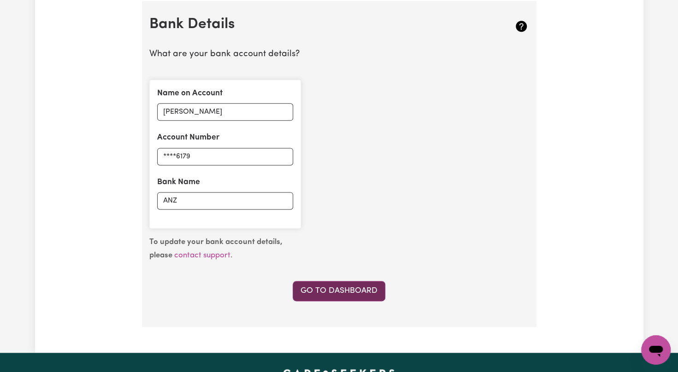
click at [327, 290] on link "Go to Dashboard" at bounding box center [339, 291] width 93 height 20
